Goal: Information Seeking & Learning: Learn about a topic

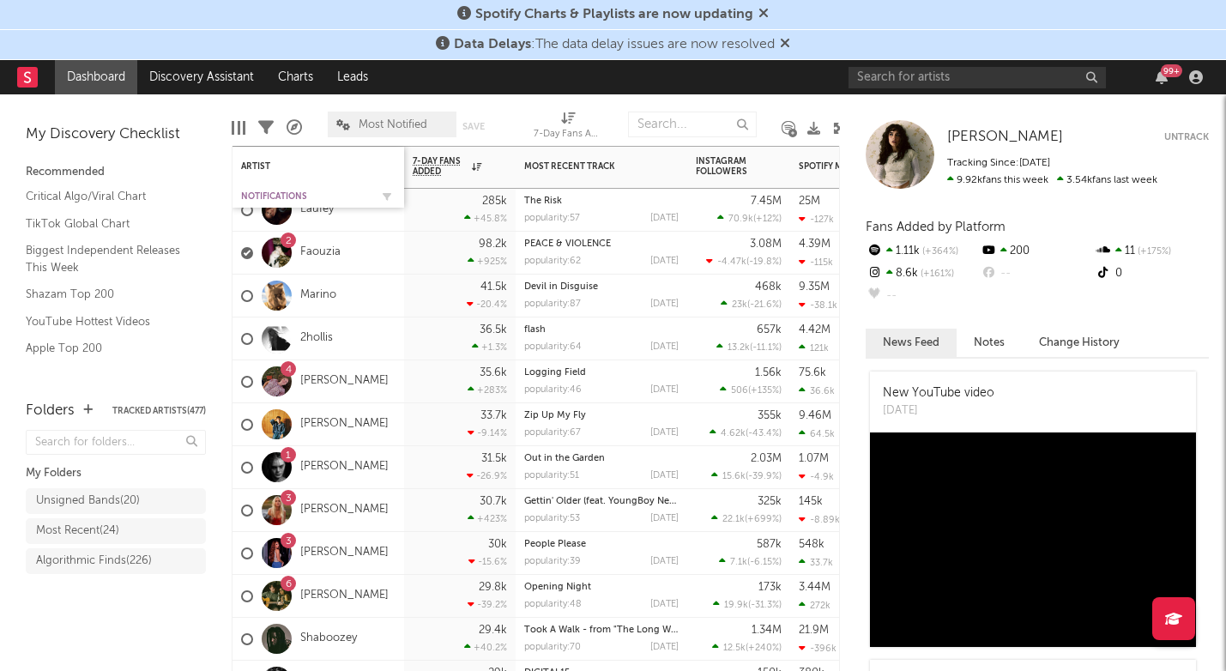
click at [263, 194] on div "Notifications" at bounding box center [305, 196] width 129 height 10
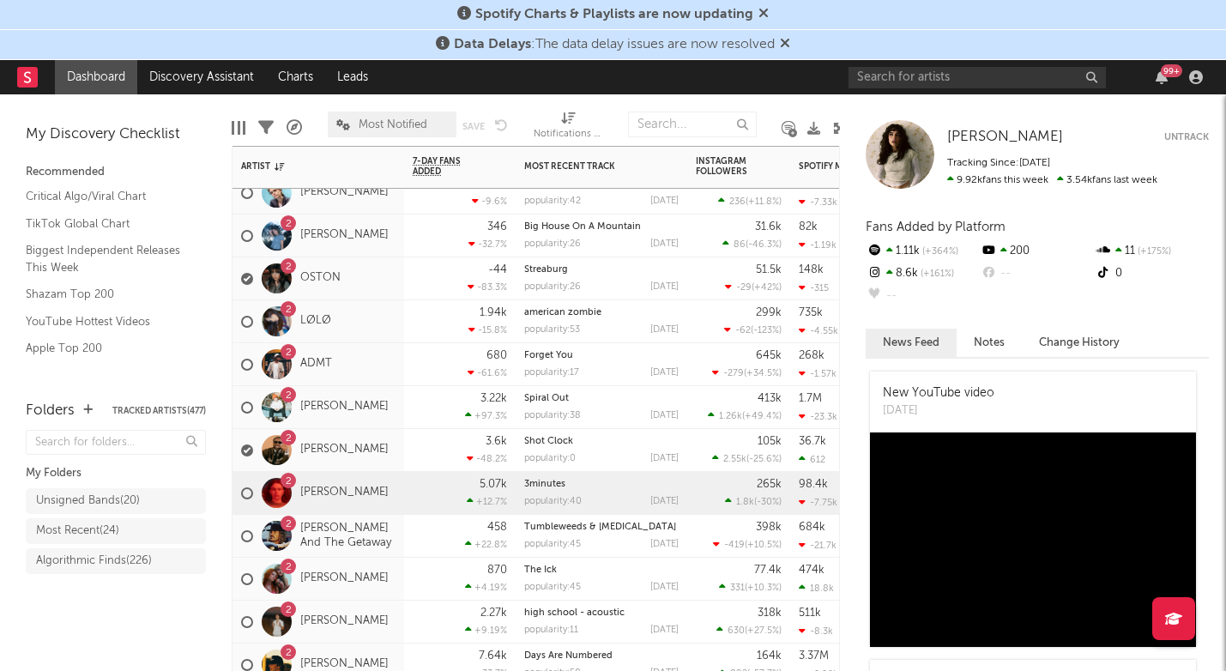
click at [393, 506] on div "2 [PERSON_NAME]" at bounding box center [318, 493] width 172 height 43
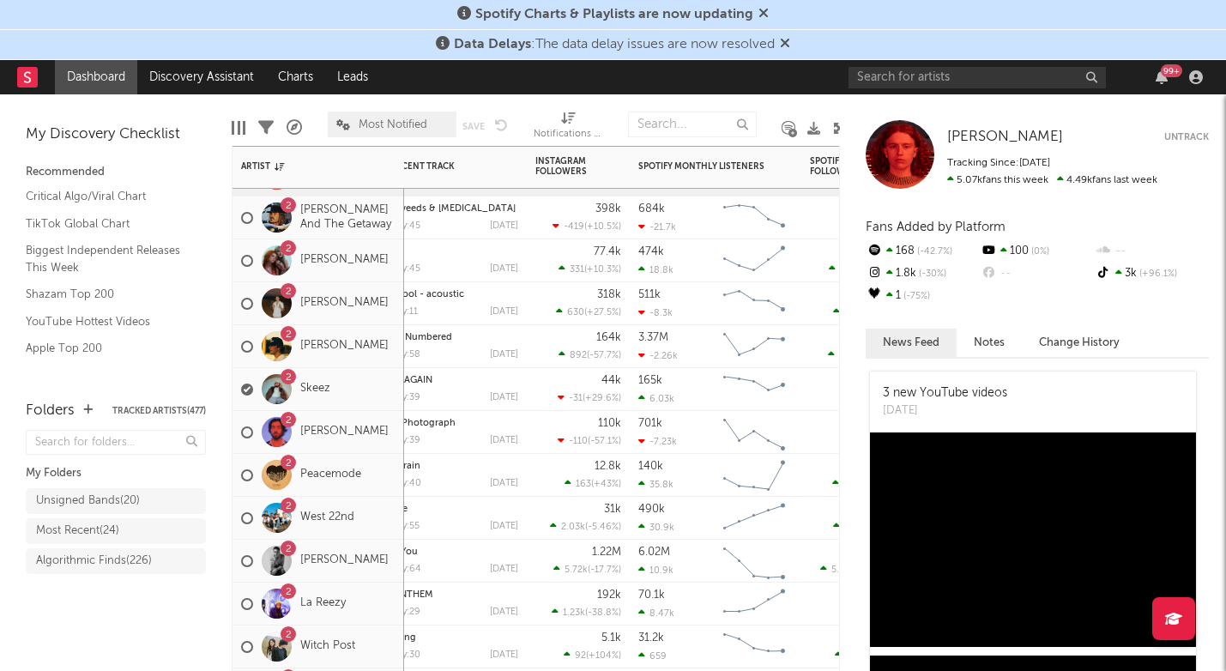
click at [385, 530] on div "2 West 22nd" at bounding box center [318, 518] width 172 height 43
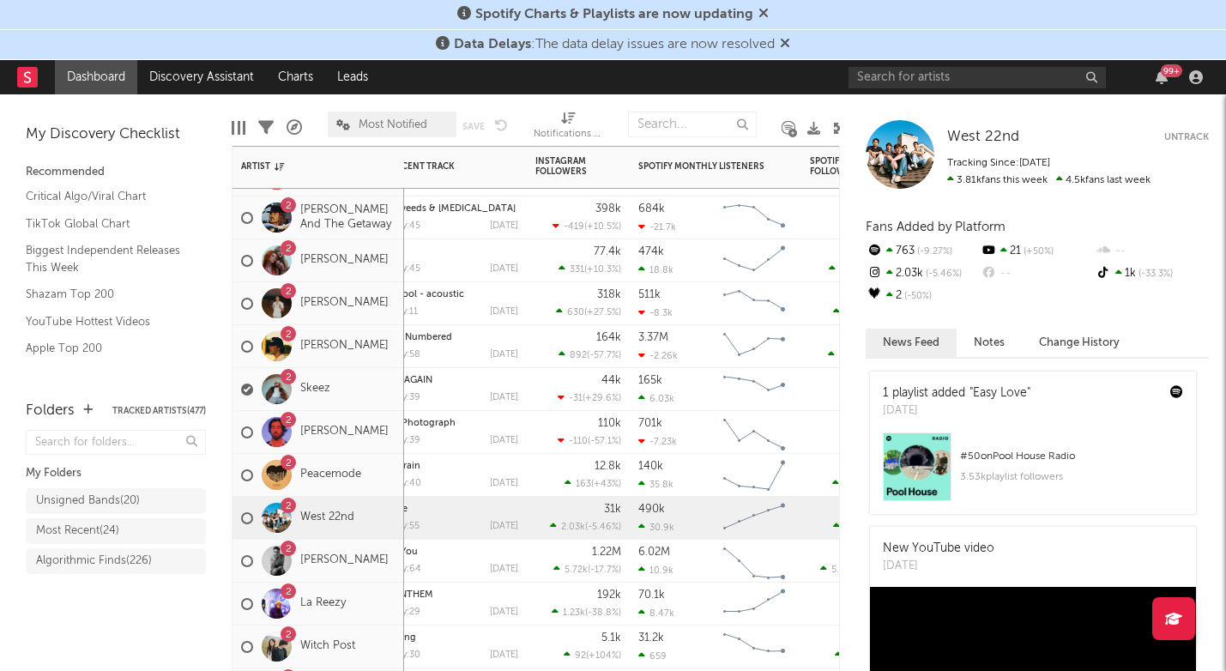
click at [389, 580] on div "2 [PERSON_NAME]" at bounding box center [315, 561] width 148 height 50
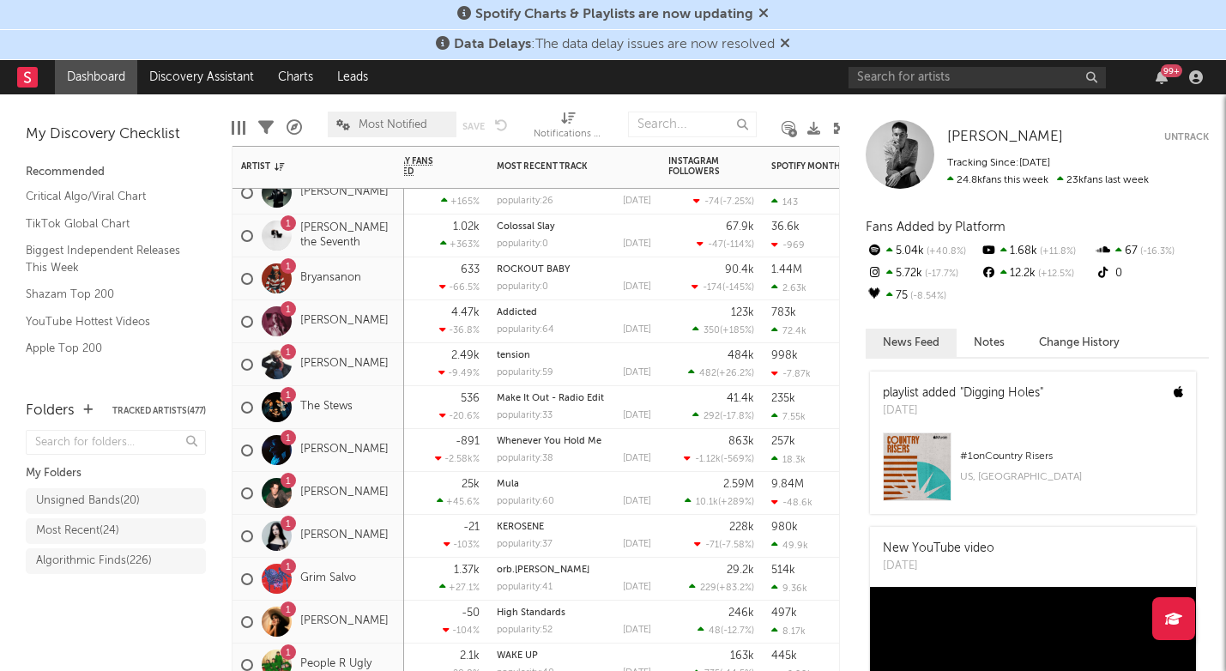
click at [425, 123] on span "Most Notified" at bounding box center [392, 124] width 69 height 11
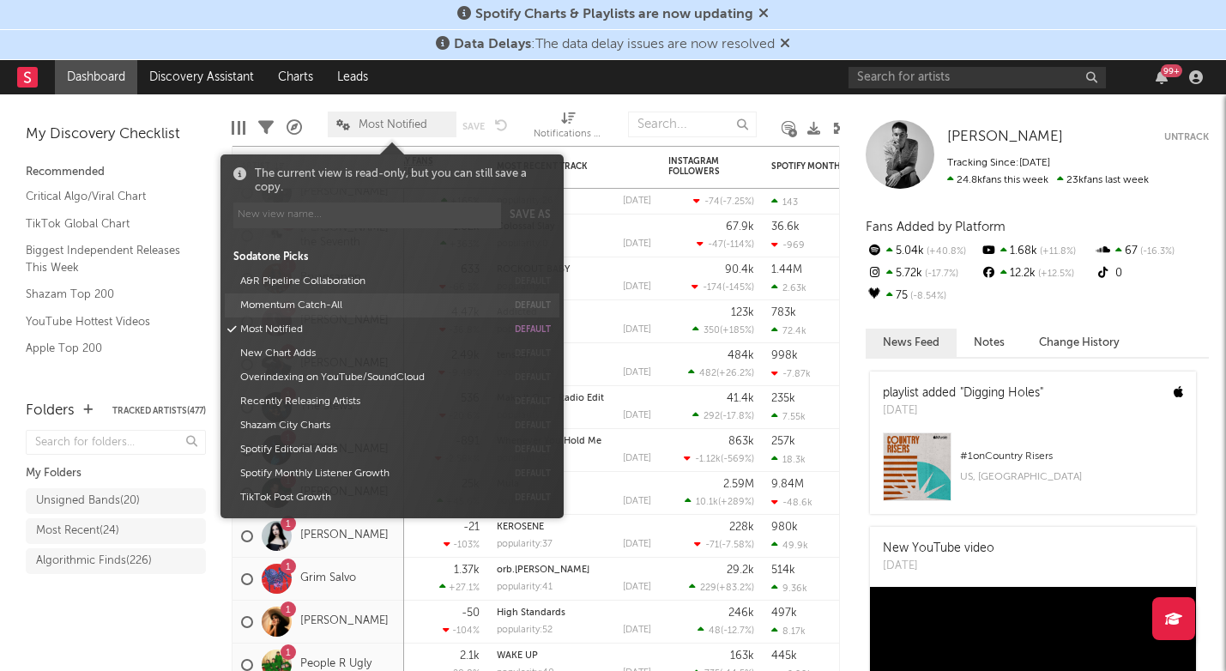
click at [332, 308] on button "Momentum Catch-All" at bounding box center [370, 305] width 272 height 24
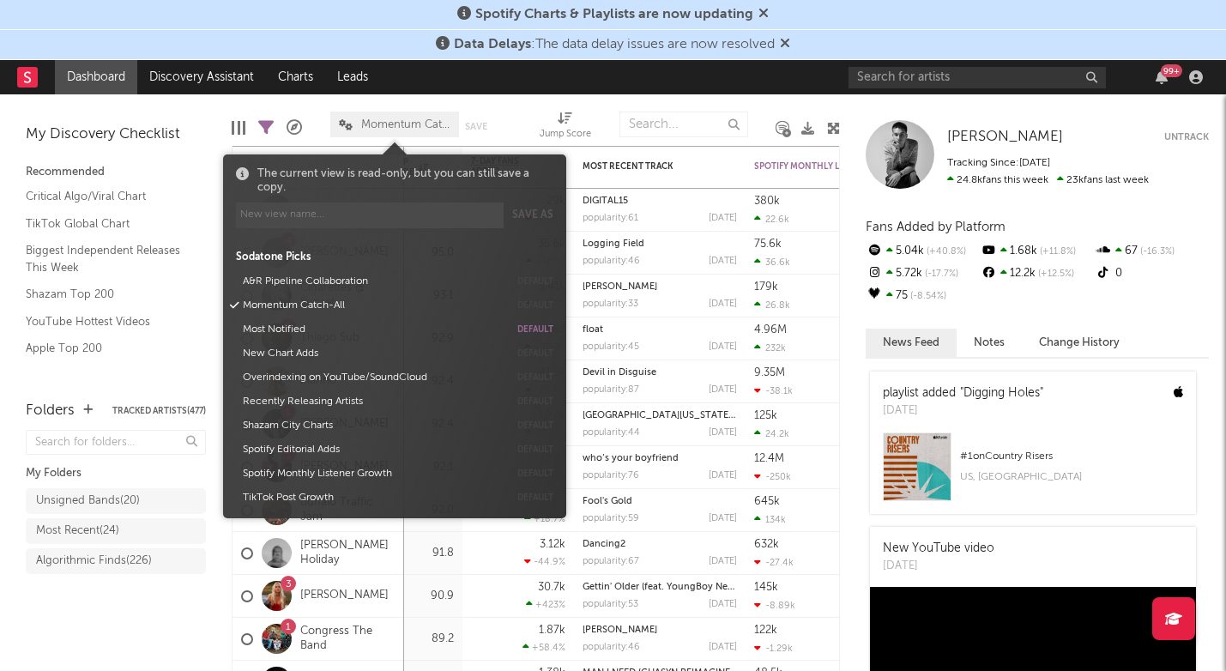
click at [89, 633] on div "Folders Tracked Artists ( 477 ) My Folders Unsigned Bands ( 20 ) Most Recent ( …" at bounding box center [116, 527] width 232 height 288
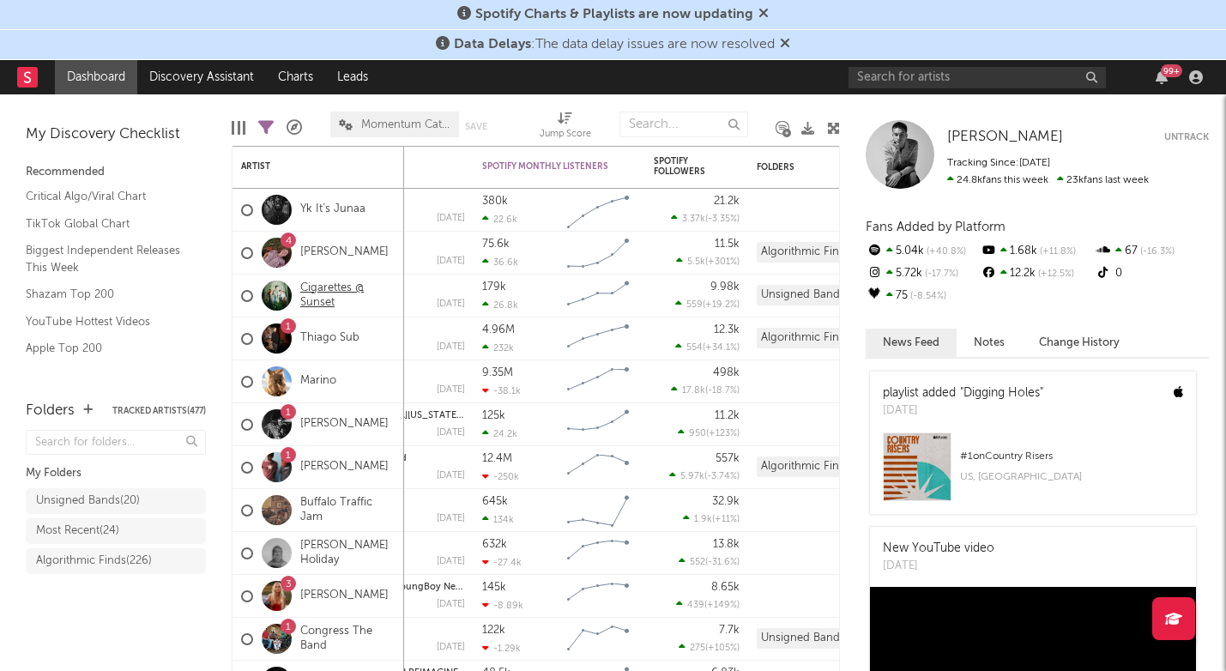
click at [329, 286] on link "Cigarettes @ Sunset" at bounding box center [347, 295] width 95 height 29
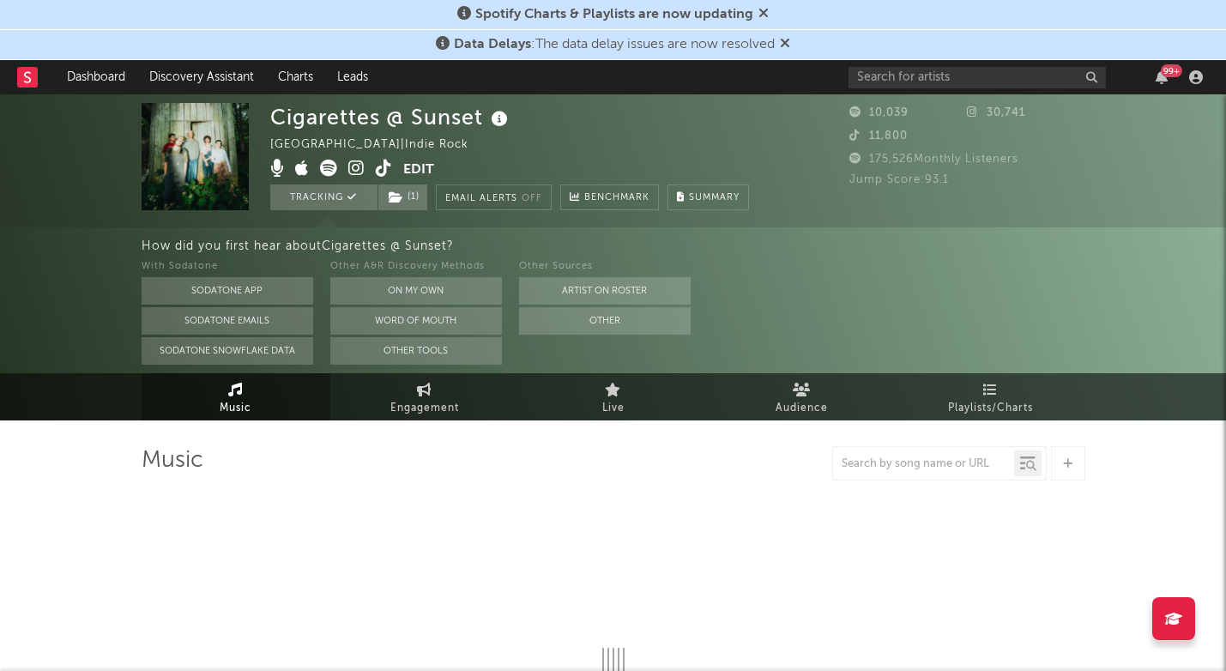
select select "1w"
